Goal: Information Seeking & Learning: Learn about a topic

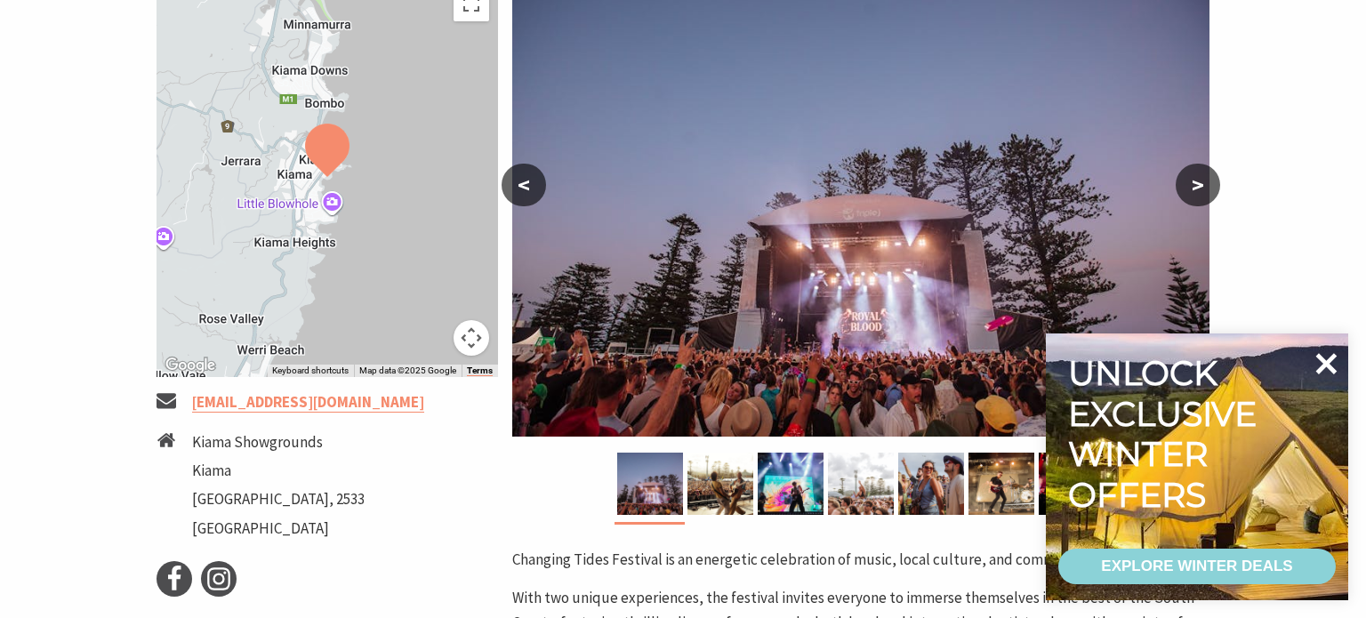
scroll to position [366, 0]
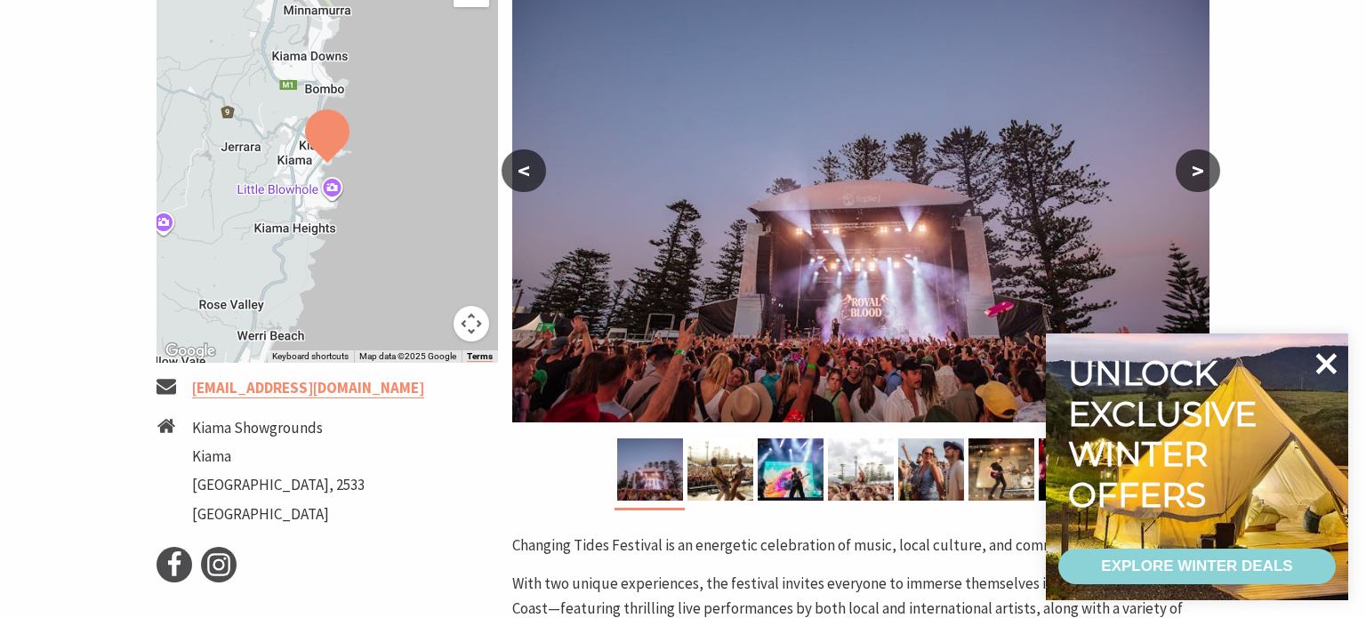
click at [1328, 363] on icon at bounding box center [1326, 363] width 21 height 21
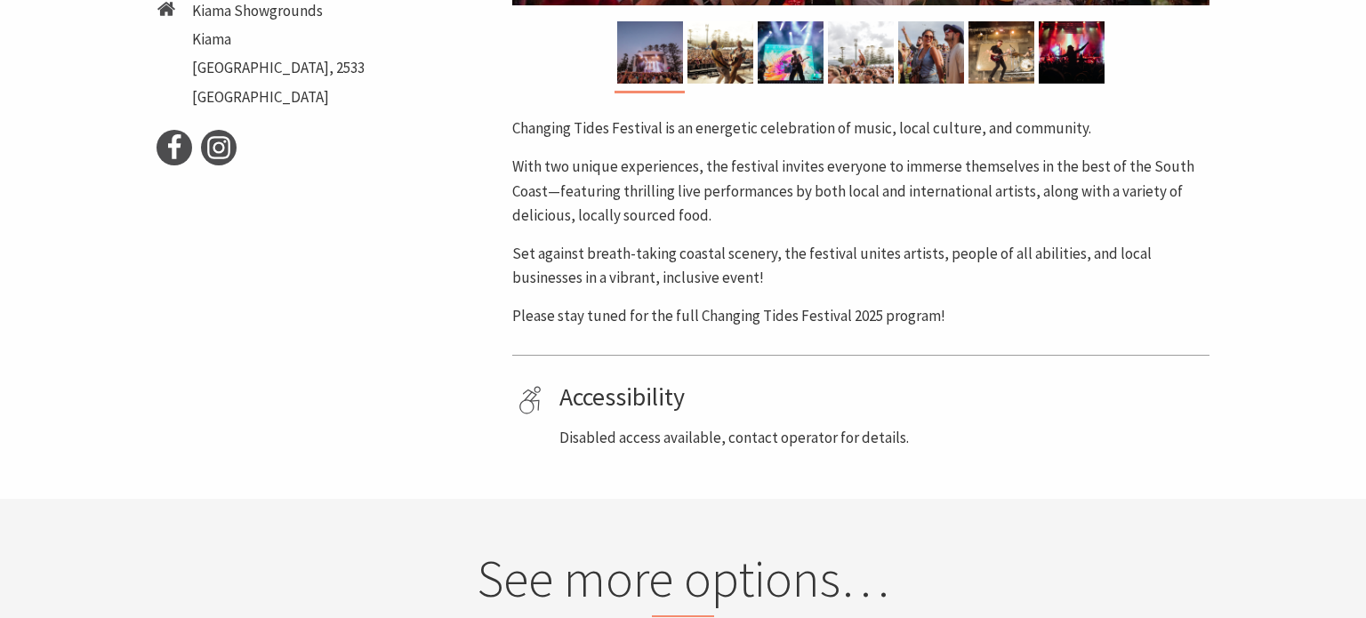
scroll to position [782, 0]
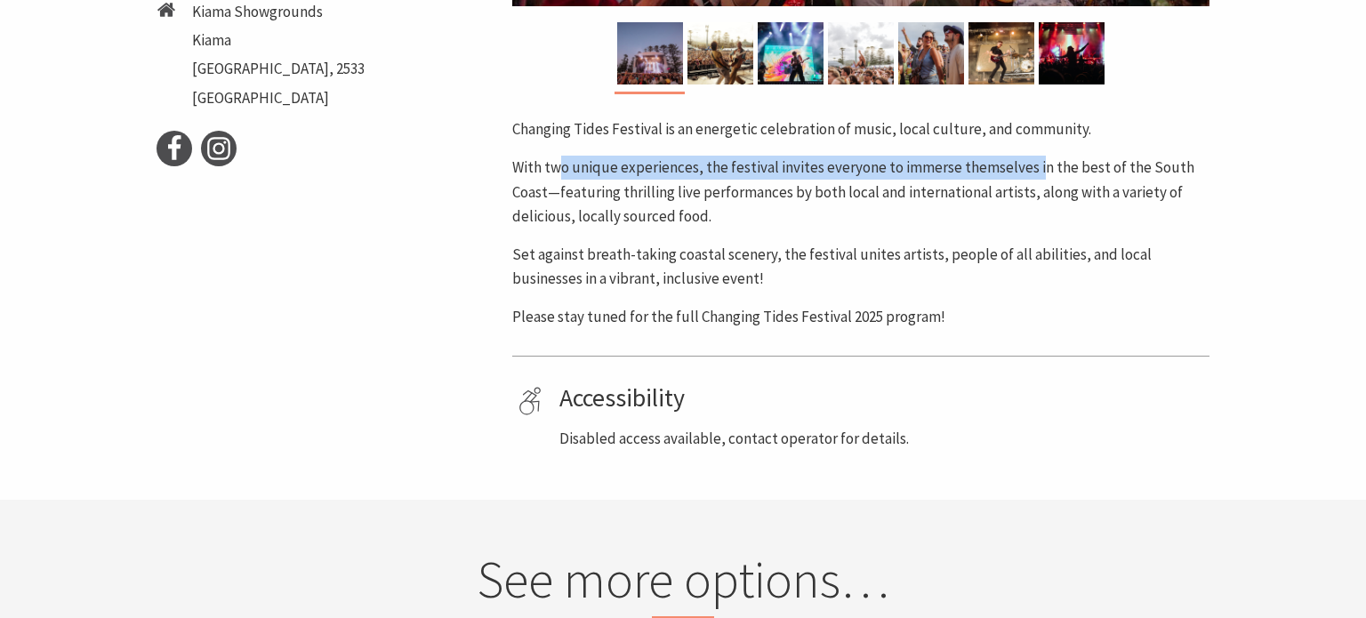
drag, startPoint x: 557, startPoint y: 173, endPoint x: 1037, endPoint y: 164, distance: 479.3
click at [1035, 164] on p "With two unique experiences, the festival invites everyone to immerse themselve…" at bounding box center [860, 192] width 697 height 73
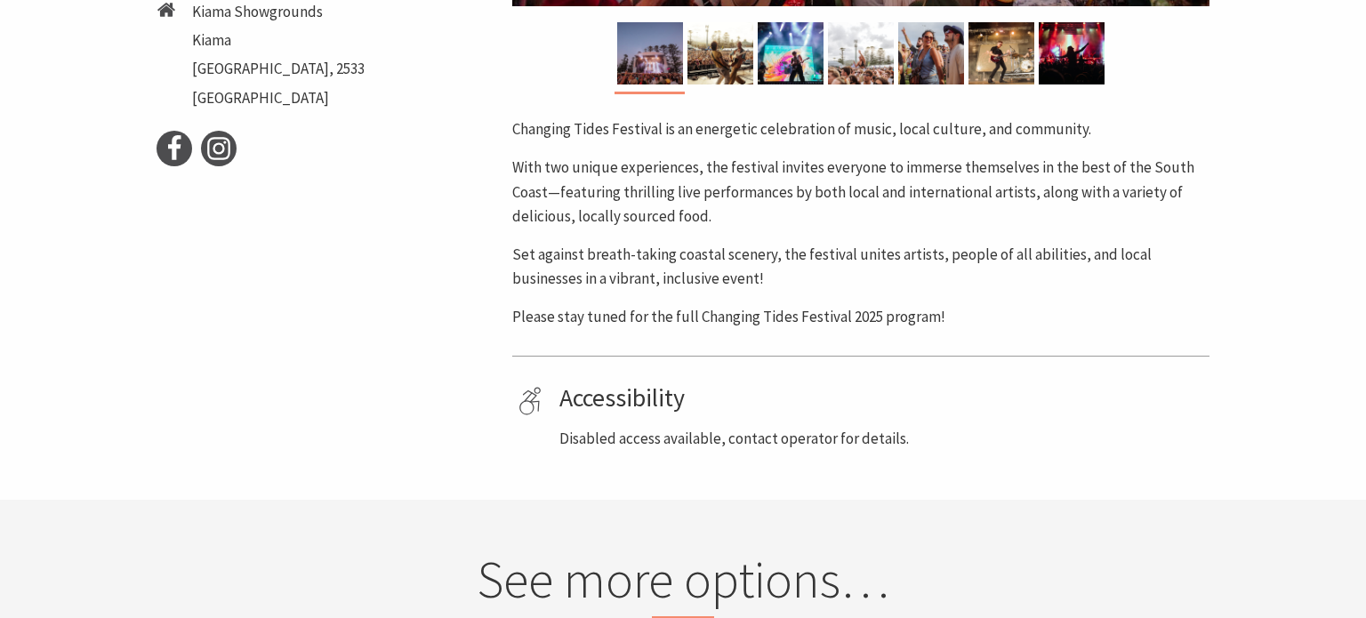
click at [1043, 164] on p "With two unique experiences, the festival invites everyone to immerse themselve…" at bounding box center [860, 192] width 697 height 73
click at [734, 253] on p "Set against breath-taking coastal scenery, the festival unites artists, people …" at bounding box center [860, 267] width 697 height 48
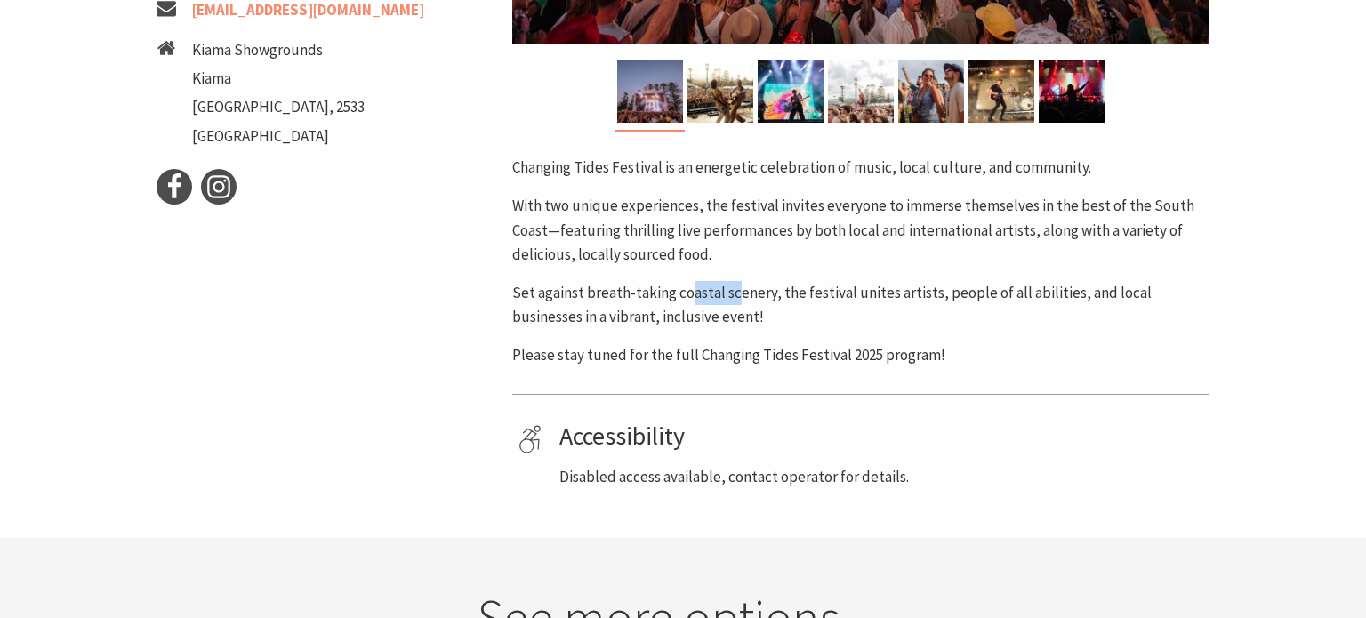
scroll to position [743, 0]
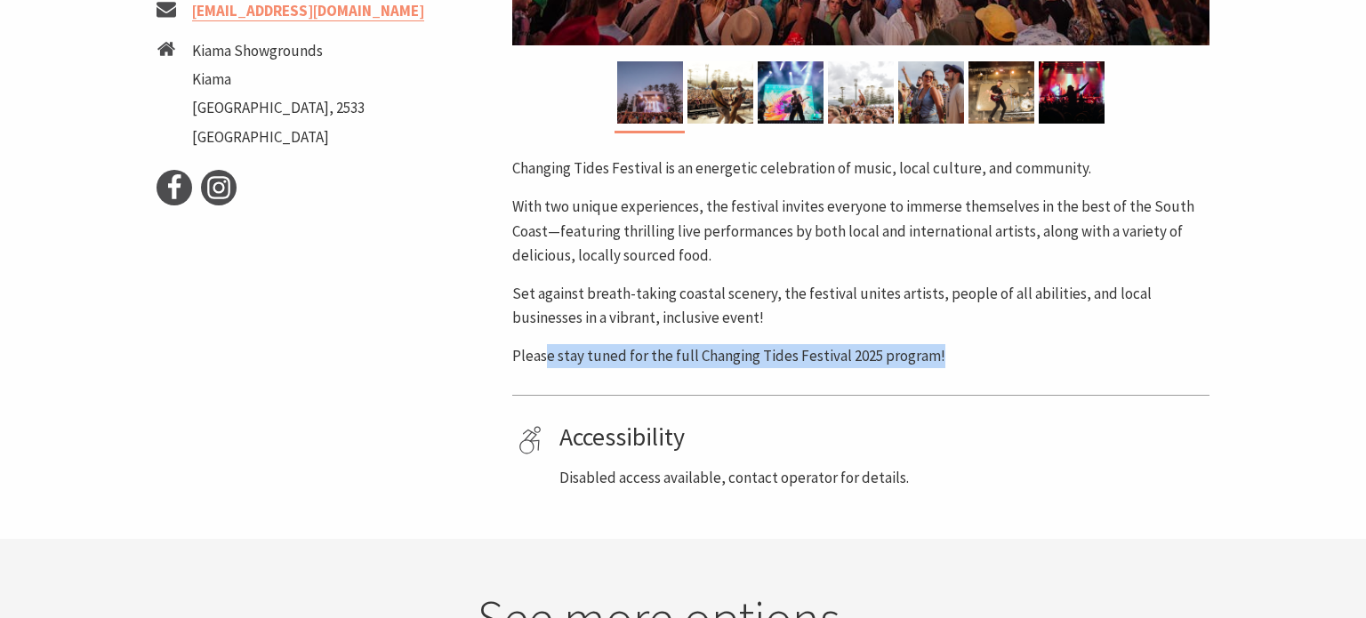
drag, startPoint x: 627, startPoint y: 359, endPoint x: 945, endPoint y: 356, distance: 318.3
click at [945, 356] on p "Please stay tuned for the full Changing Tides Festival 2025 program!" at bounding box center [860, 356] width 697 height 24
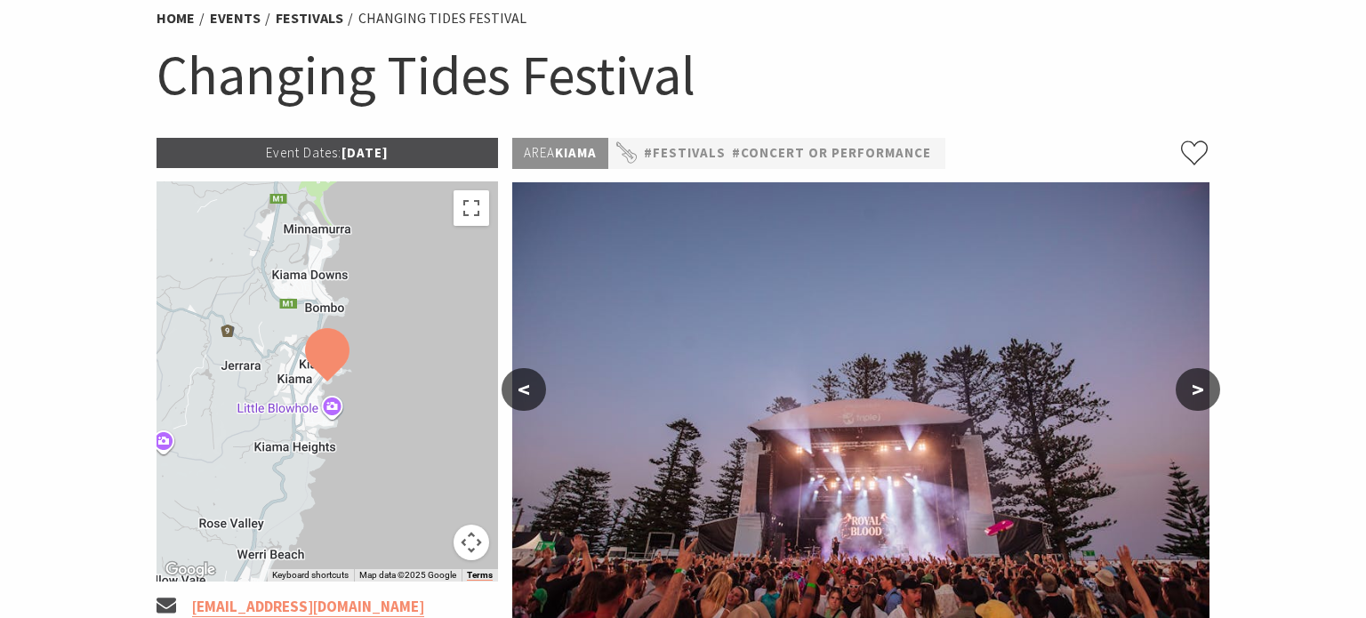
scroll to position [123, 0]
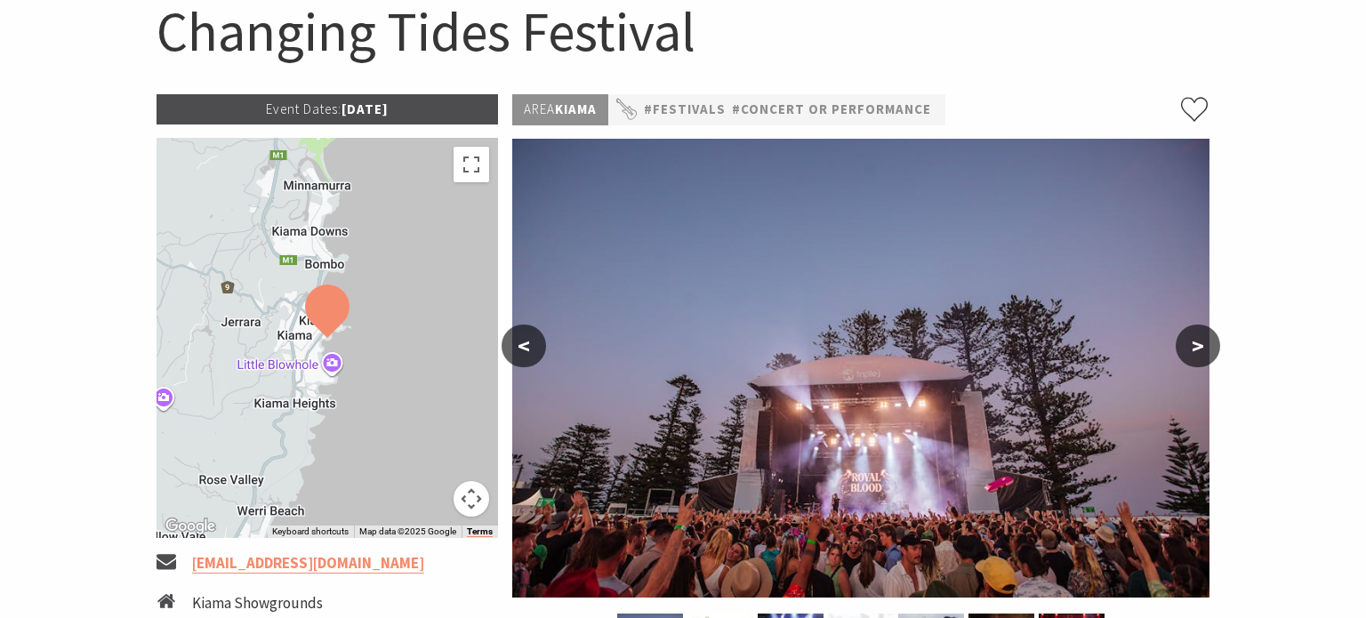
scroll to position [178, 0]
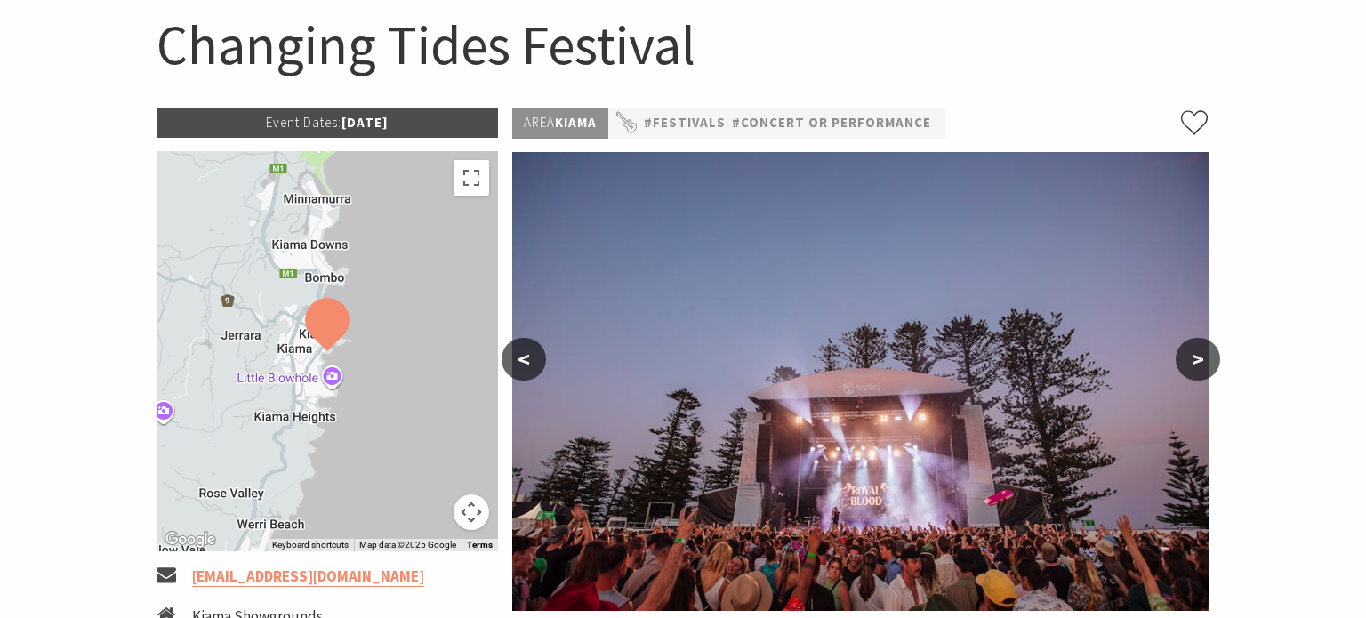
click at [1186, 353] on button ">" at bounding box center [1197, 359] width 44 height 43
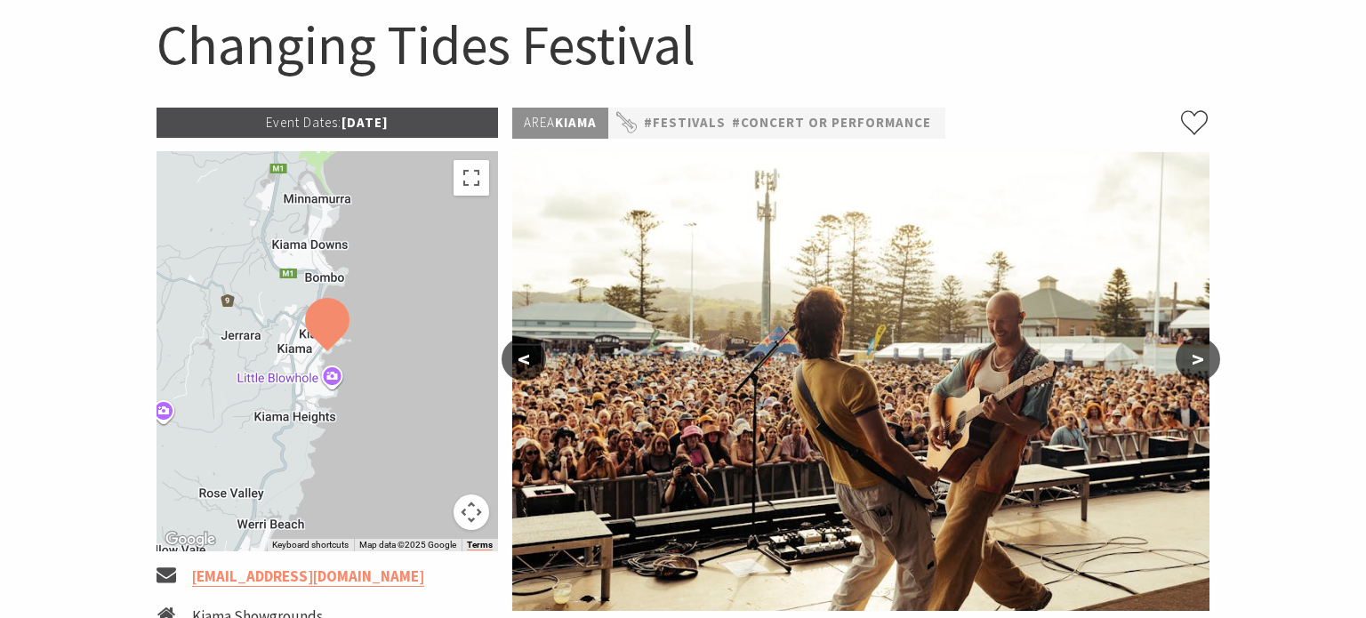
click at [1195, 355] on button ">" at bounding box center [1197, 359] width 44 height 43
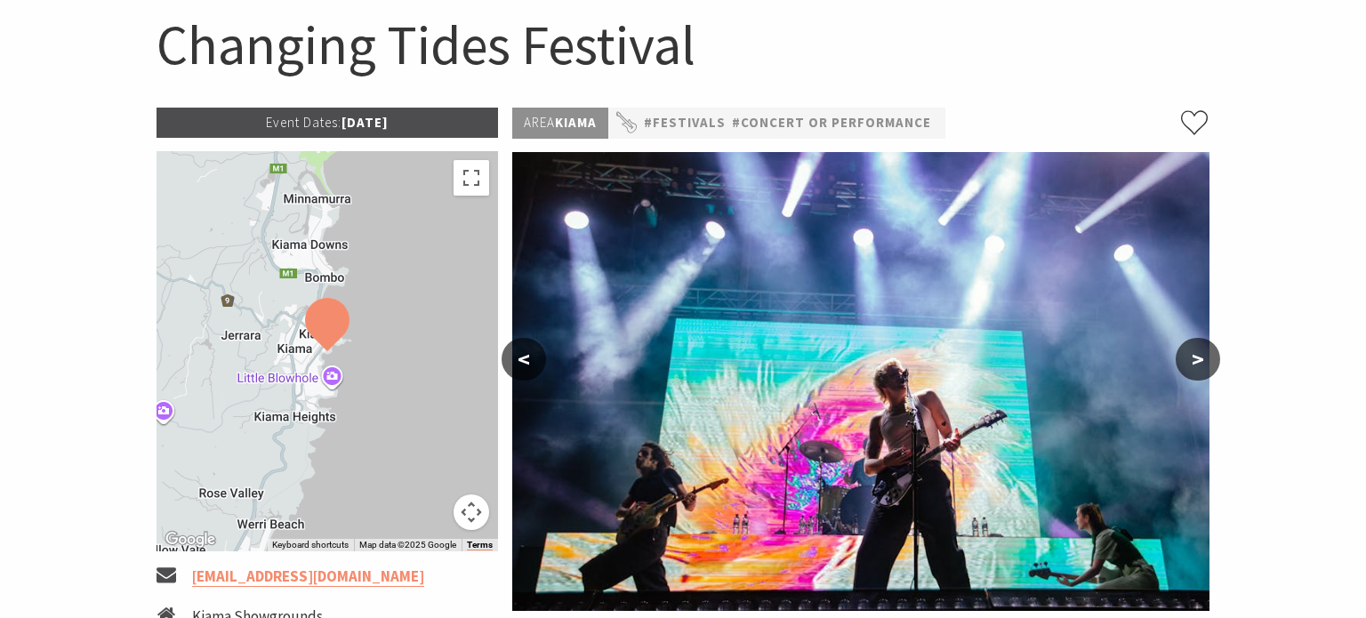
click at [1195, 355] on button ">" at bounding box center [1197, 359] width 44 height 43
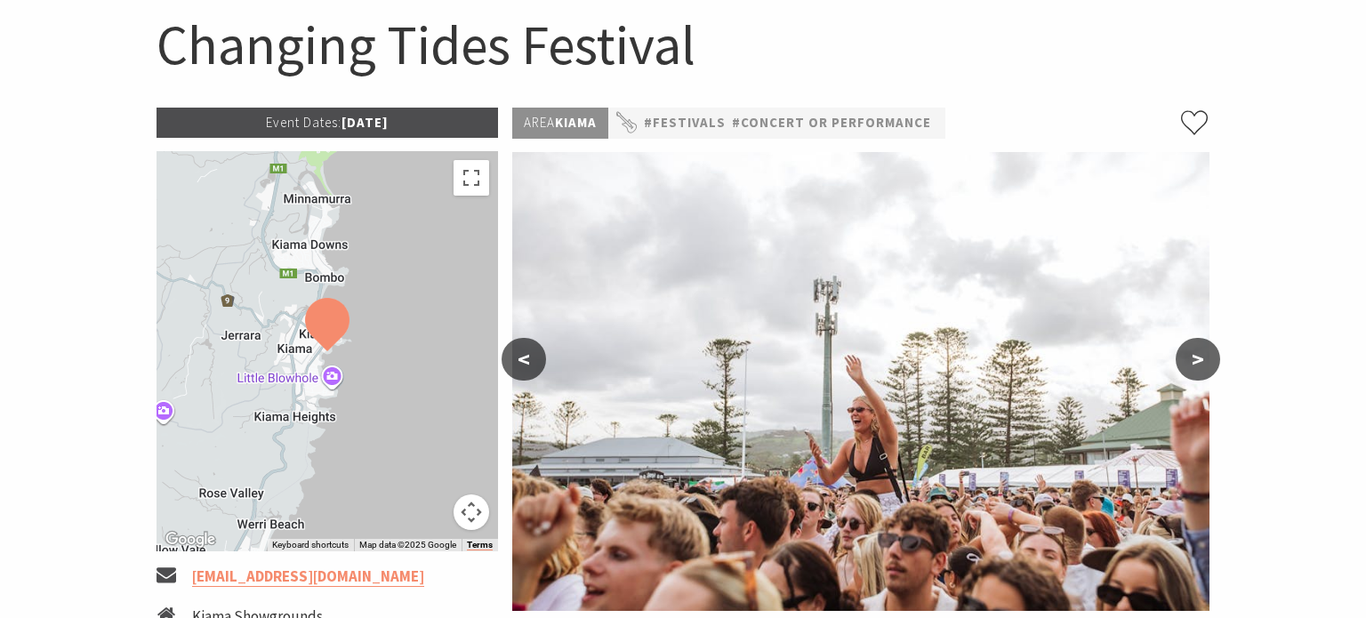
click at [1195, 355] on button ">" at bounding box center [1197, 359] width 44 height 43
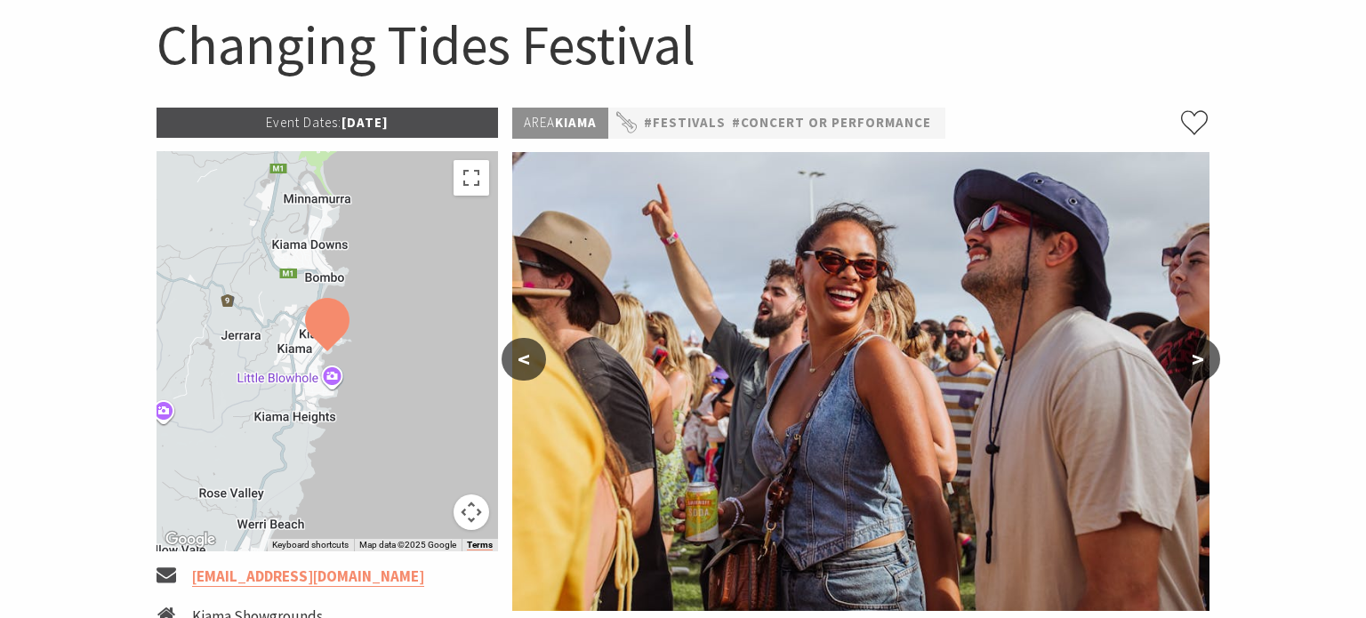
click at [1195, 355] on button ">" at bounding box center [1197, 359] width 44 height 43
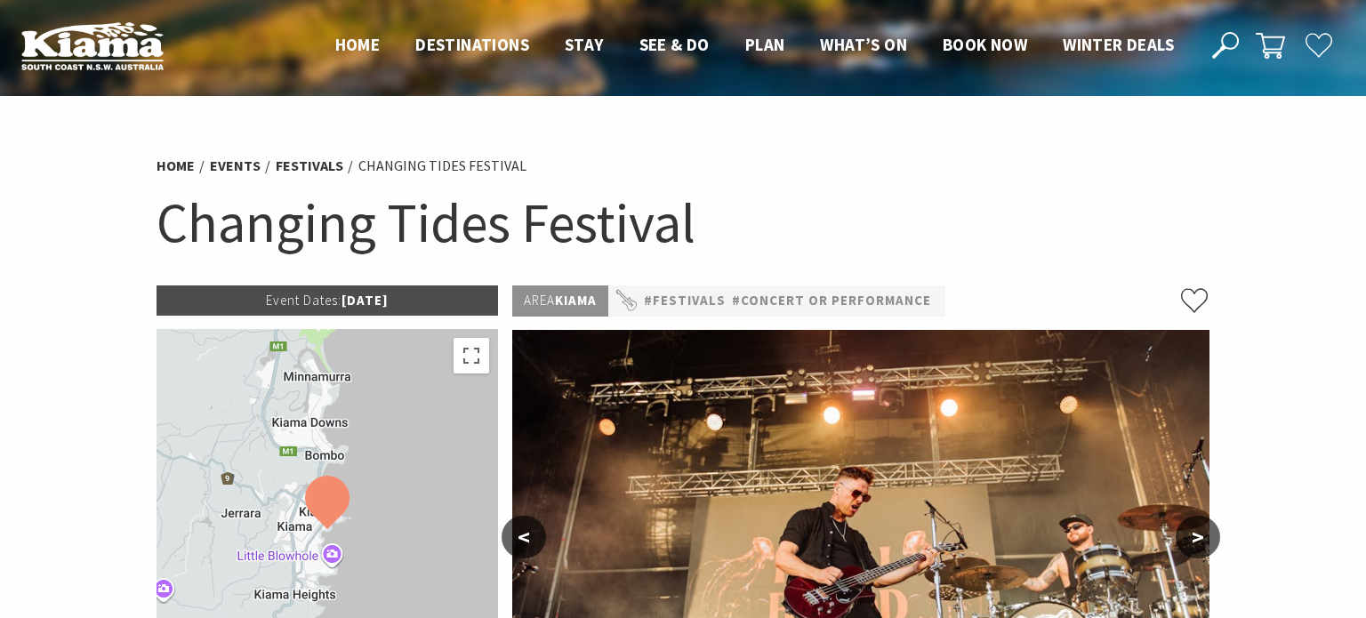
scroll to position [0, 0]
